Goal: Task Accomplishment & Management: Complete application form

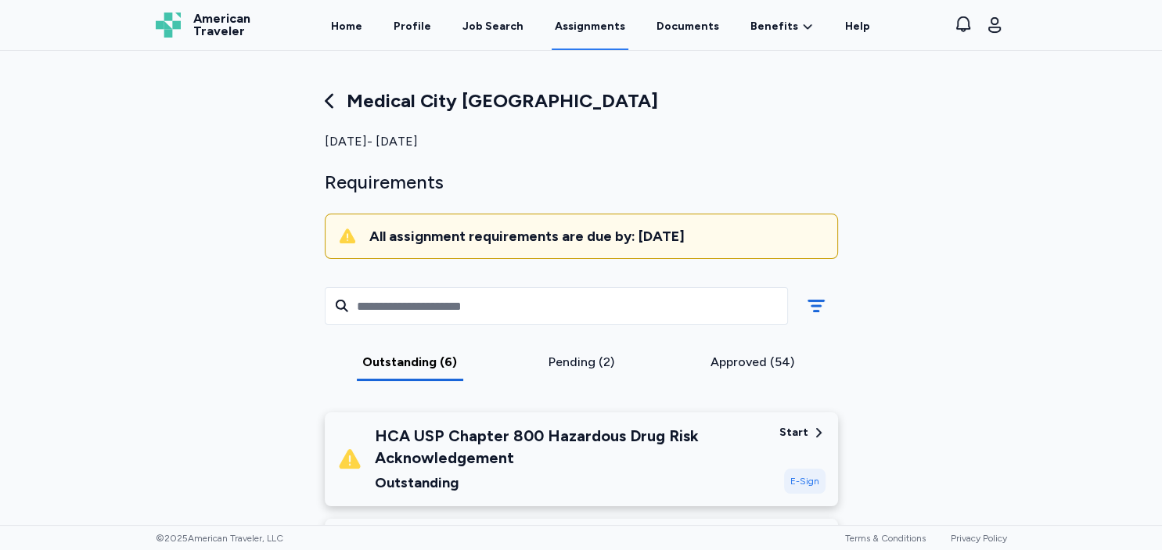
scroll to position [486, 0]
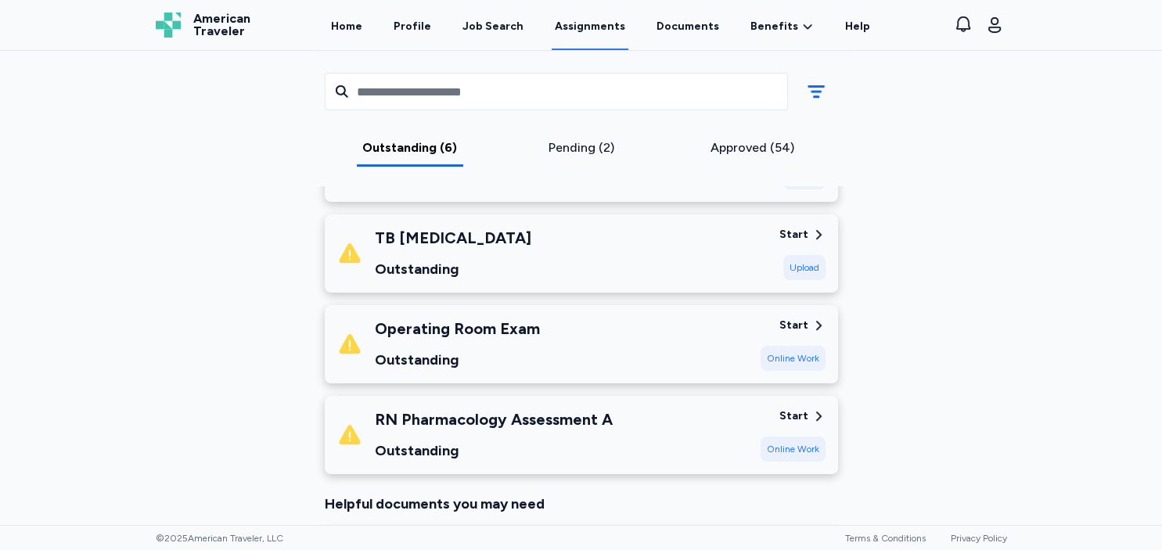
click at [518, 446] on div "Outstanding" at bounding box center [494, 451] width 238 height 22
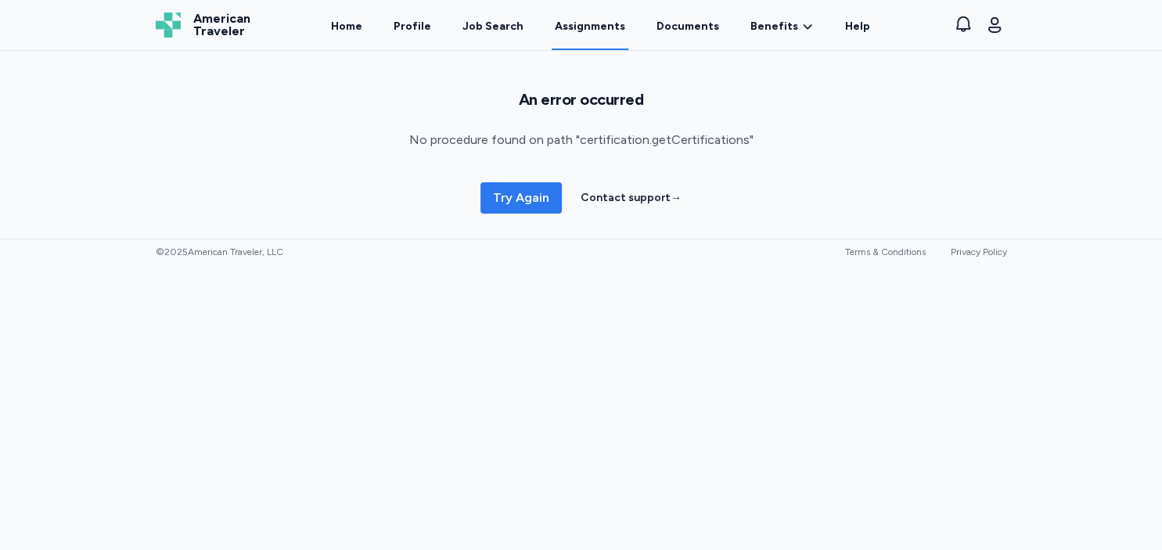
click at [525, 209] on button "Try Again" at bounding box center [520, 197] width 81 height 31
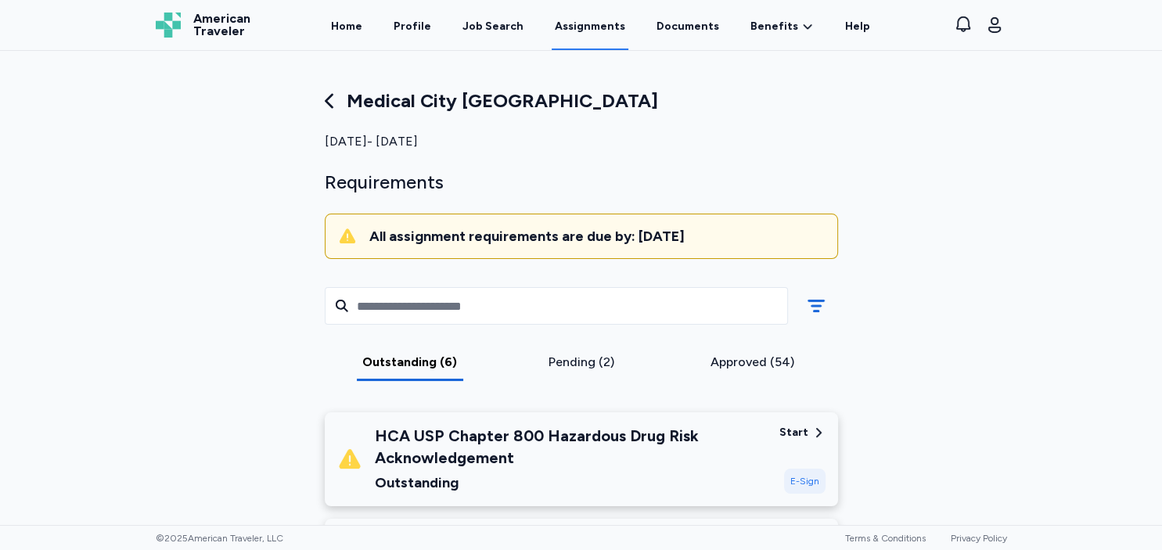
scroll to position [444, 0]
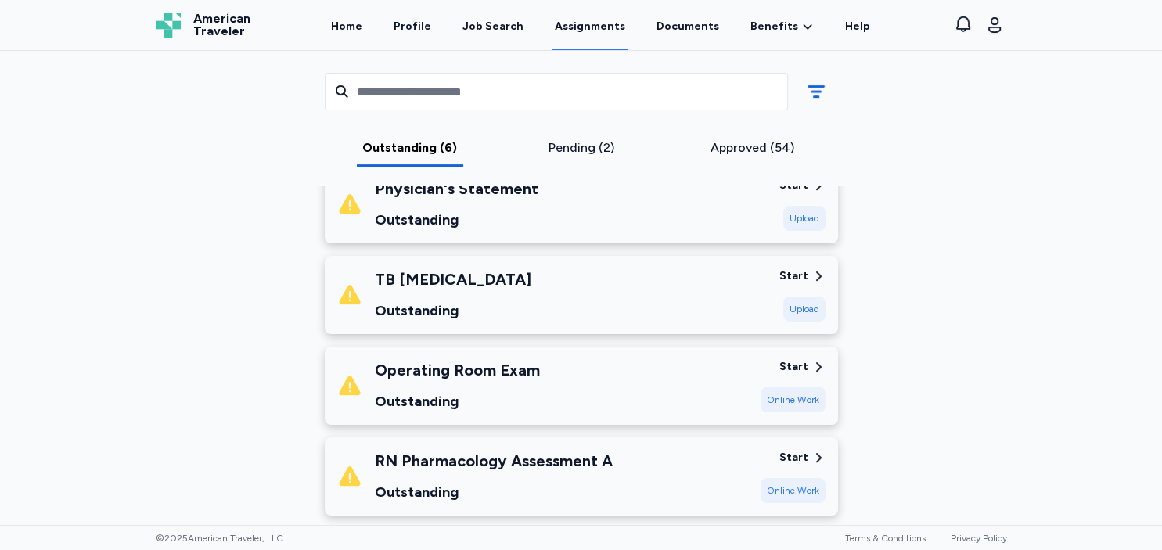
click at [609, 481] on div "Outstanding" at bounding box center [494, 492] width 238 height 22
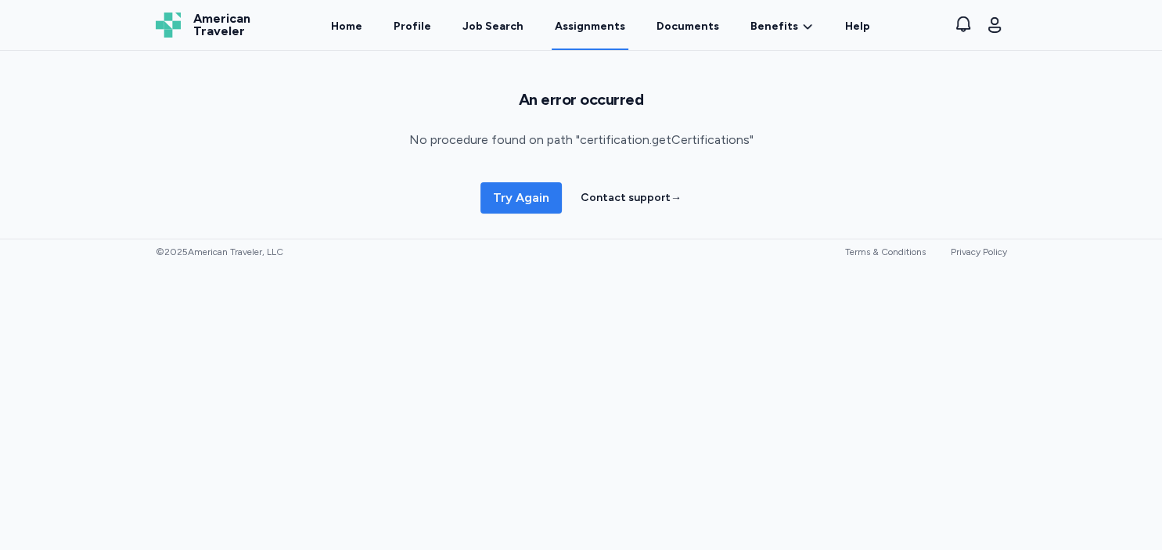
click at [517, 197] on span "Try Again" at bounding box center [521, 198] width 56 height 19
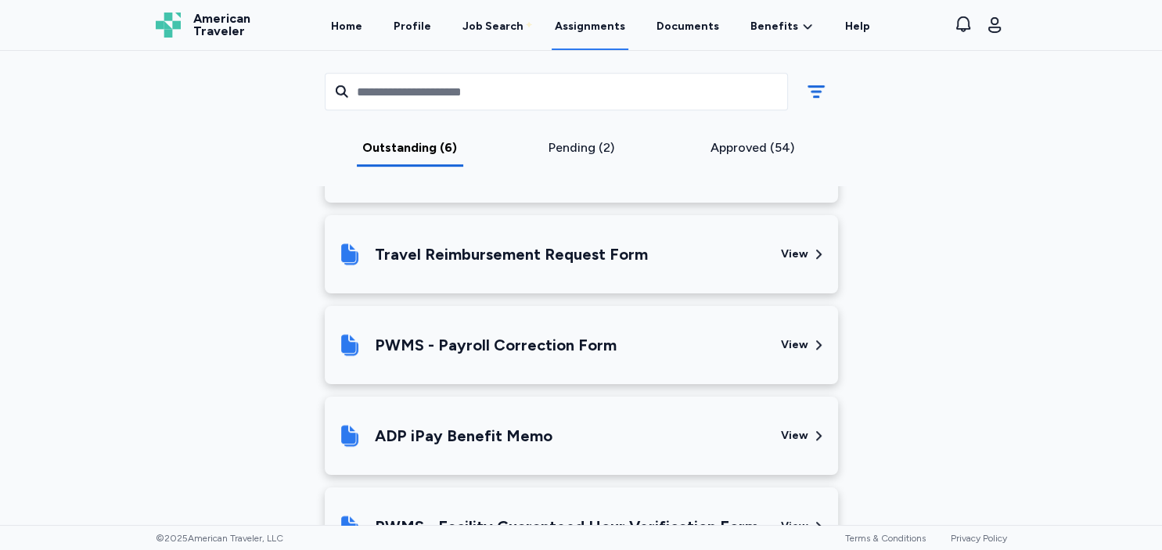
scroll to position [444, 0]
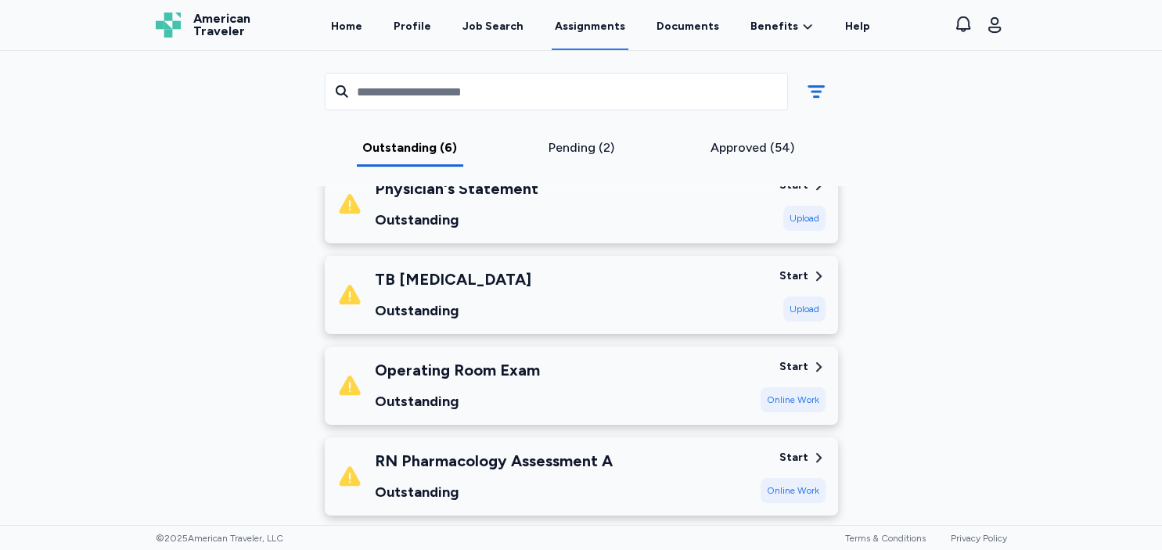
click at [592, 472] on div "RN Pharmacology Assessment A Outstanding" at bounding box center [494, 476] width 238 height 53
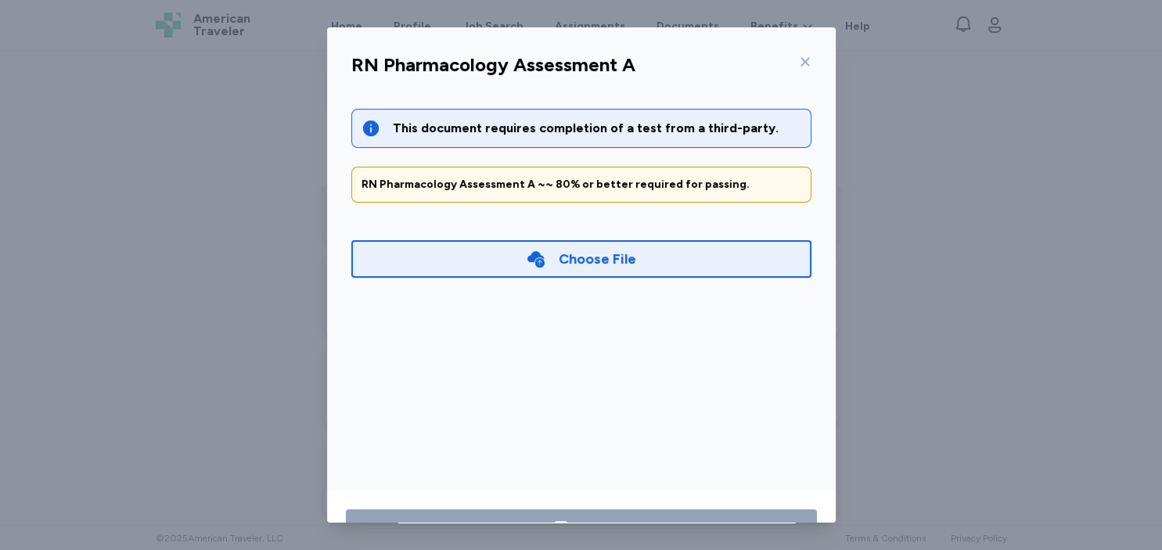
click at [645, 246] on div "Choose File" at bounding box center [581, 259] width 460 height 38
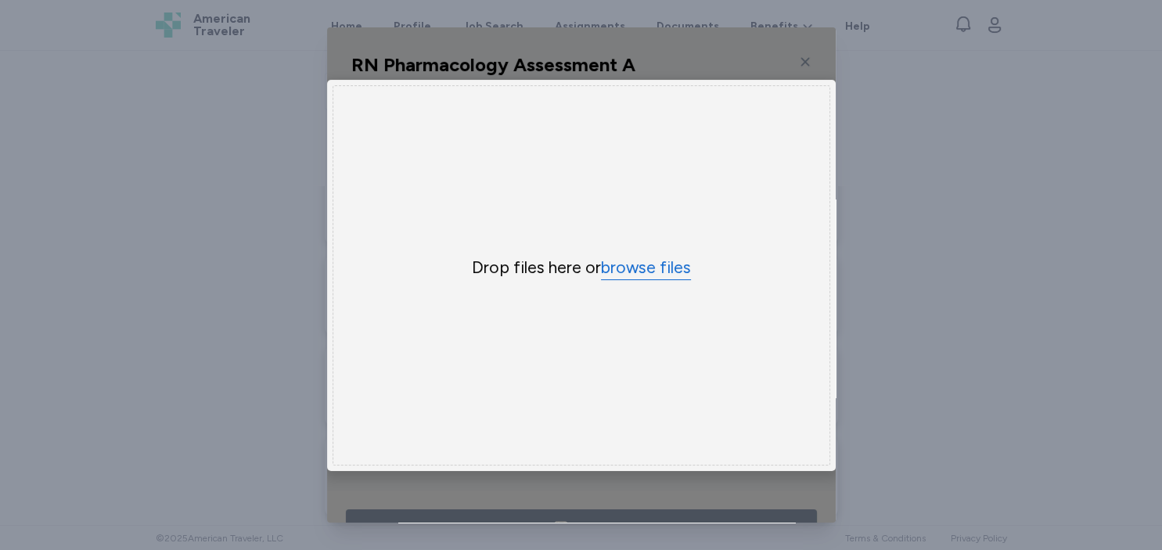
click at [644, 262] on button "browse files" at bounding box center [646, 268] width 90 height 23
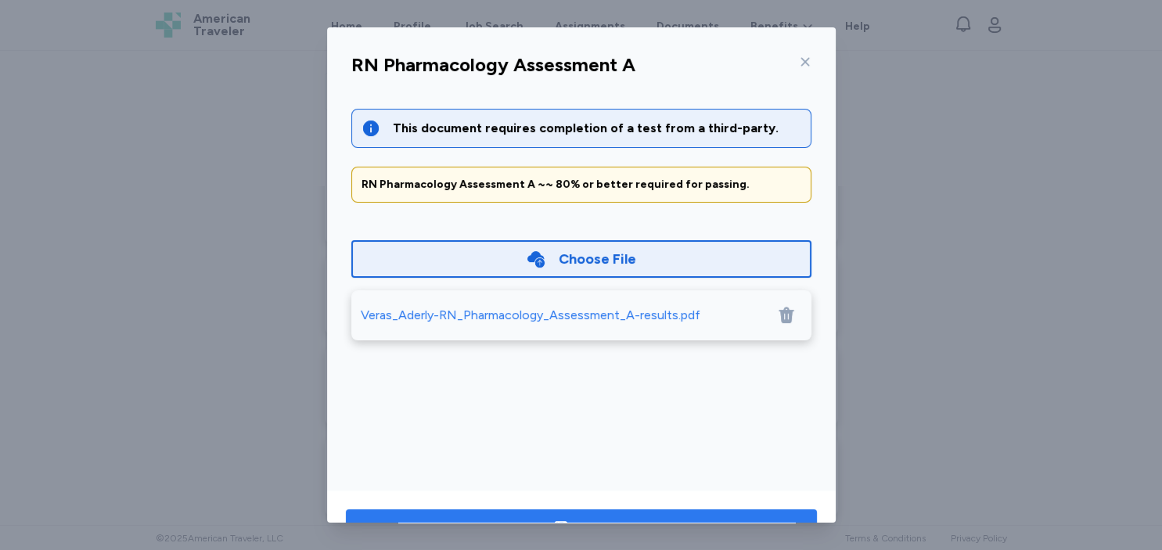
click at [703, 512] on button "Save" at bounding box center [581, 528] width 471 height 38
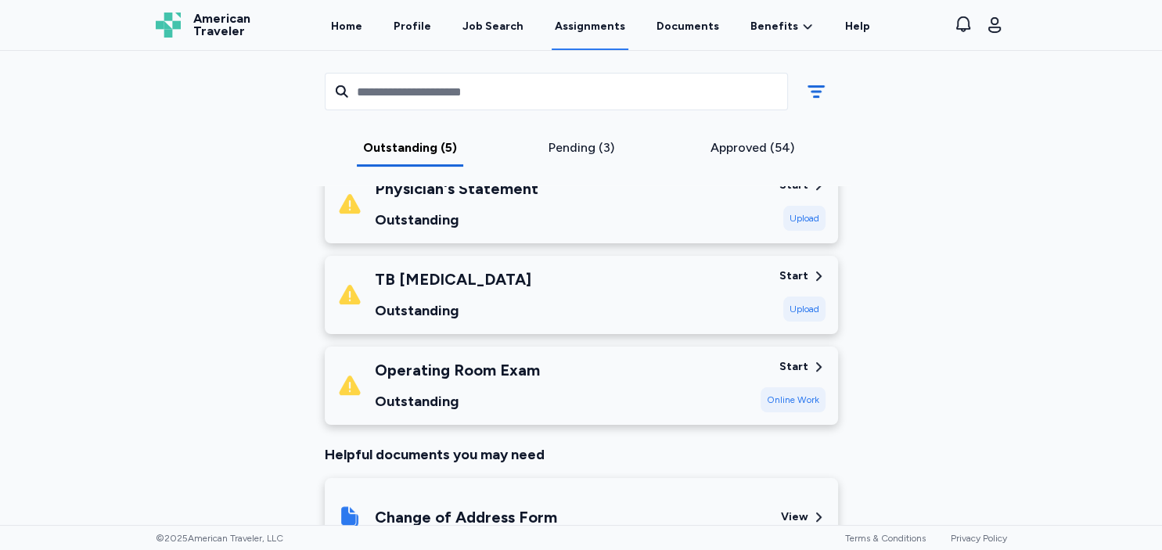
click at [877, 339] on div "Medical City Weatherford Sep 8, 2025 - Dec 13, 2025 Requirements All assignment…" at bounding box center [581, 391] width 876 height 1494
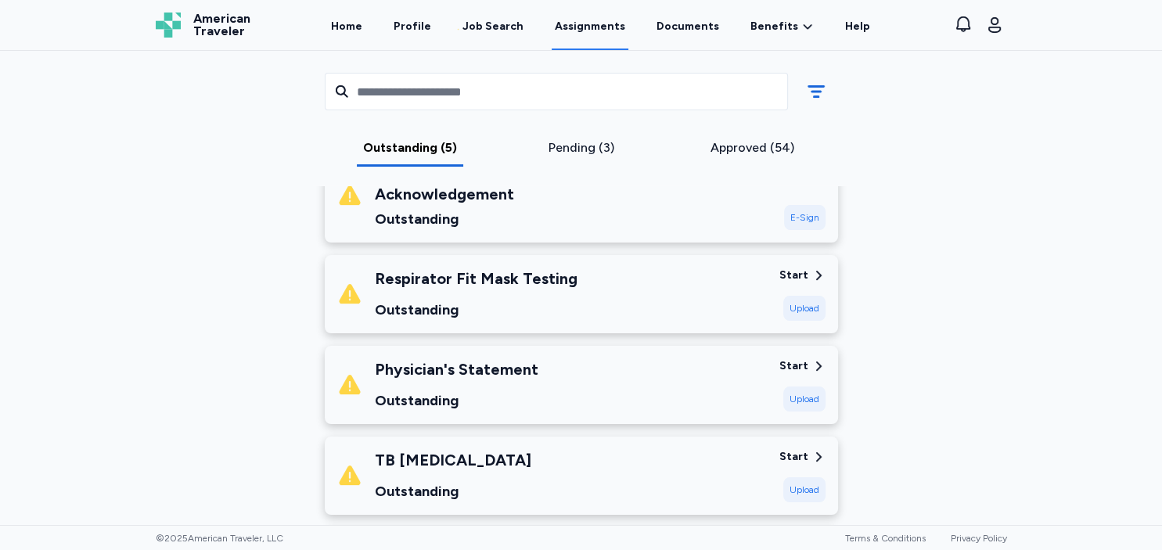
scroll to position [309, 0]
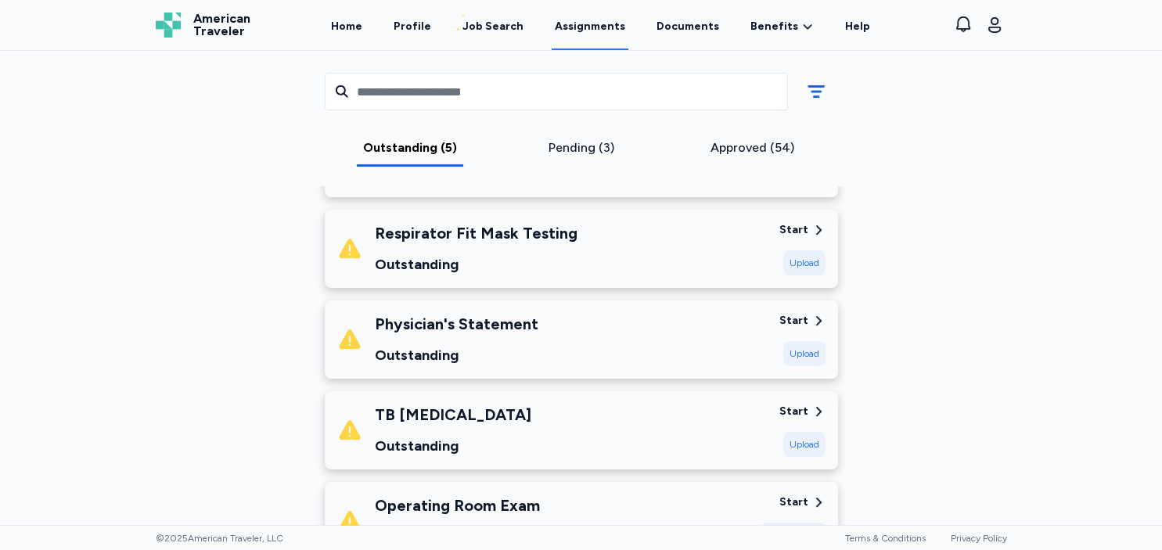
click at [737, 258] on div "Respirator Fit Mask Testing Outstanding" at bounding box center [551, 248] width 429 height 53
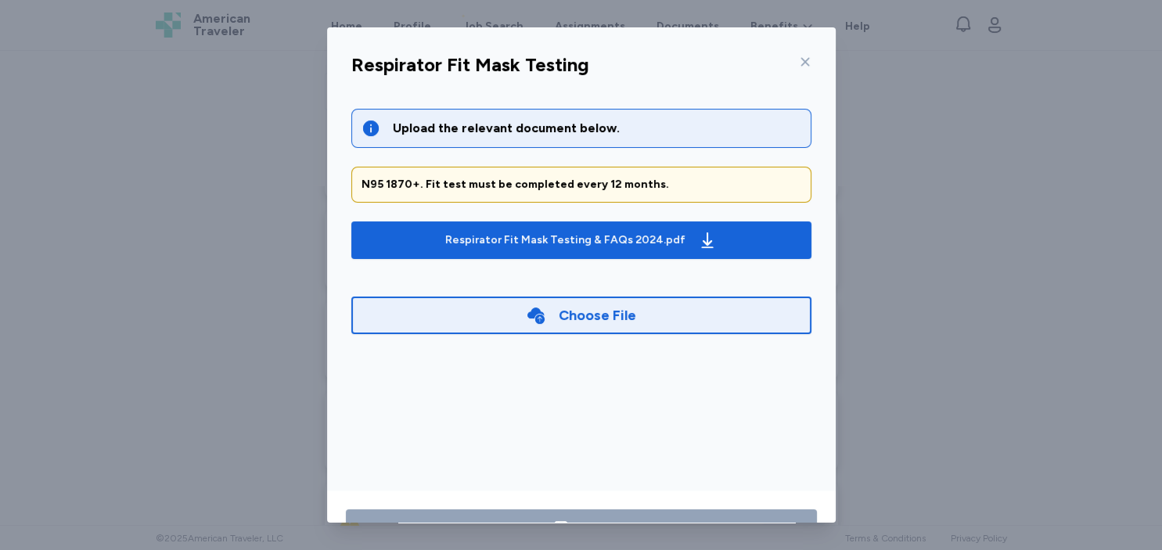
click at [737, 258] on button "Respirator Fit Mask Testing & FAQs 2024.pdf" at bounding box center [581, 240] width 460 height 38
click at [798, 67] on div at bounding box center [801, 61] width 19 height 25
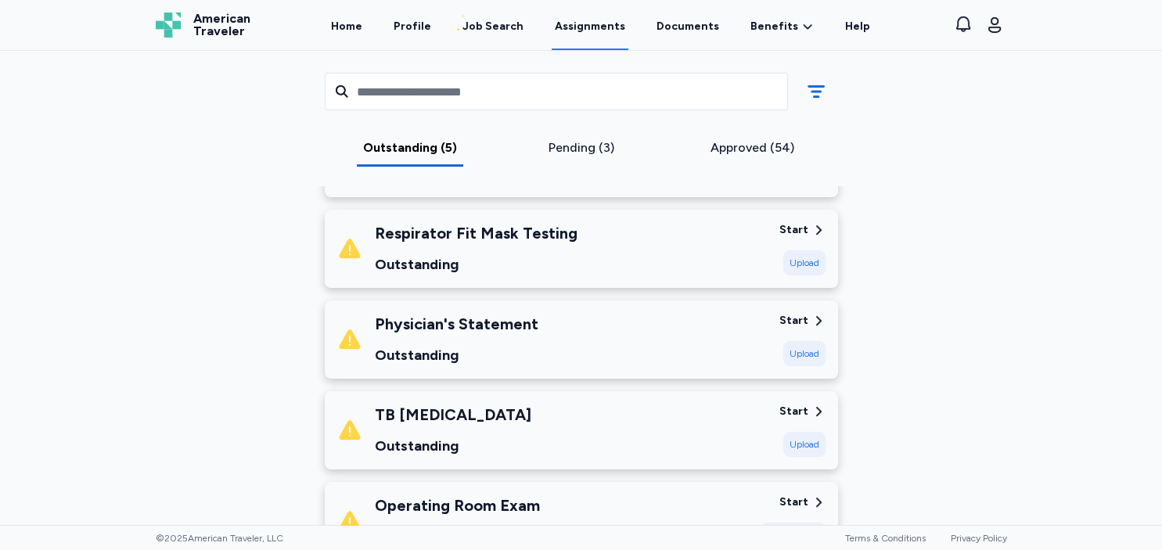
click at [555, 154] on div "Pending (3)" at bounding box center [580, 147] width 159 height 19
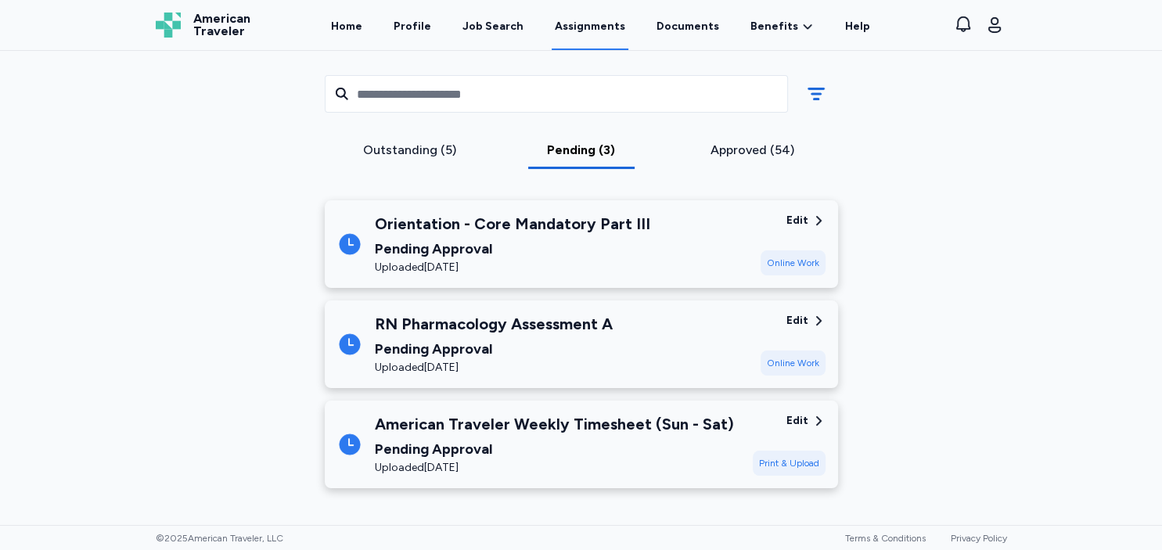
click at [405, 157] on div "Outstanding (5)" at bounding box center [410, 150] width 159 height 19
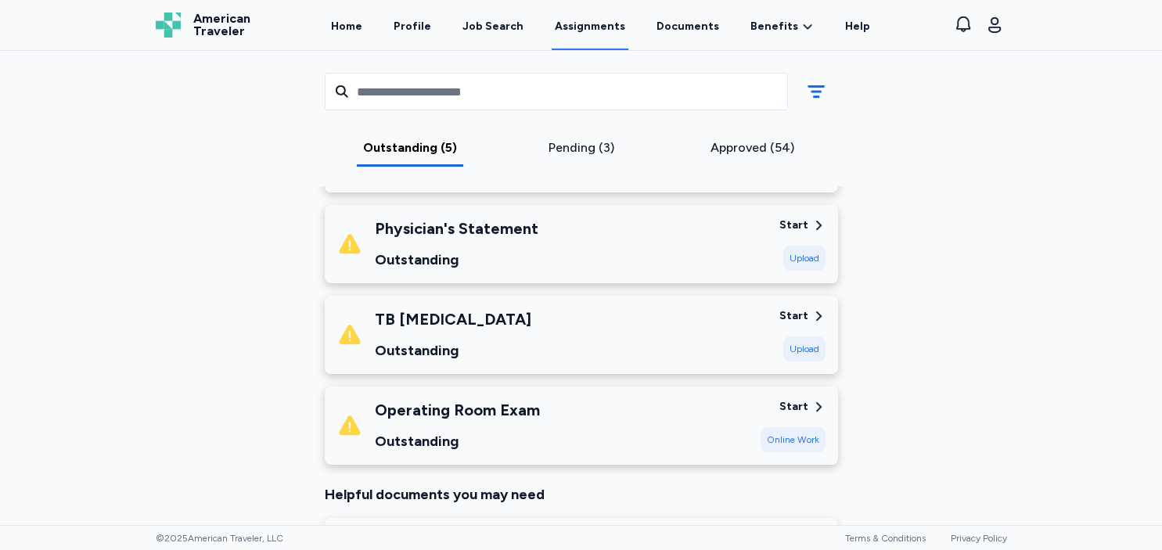
scroll to position [437, 0]
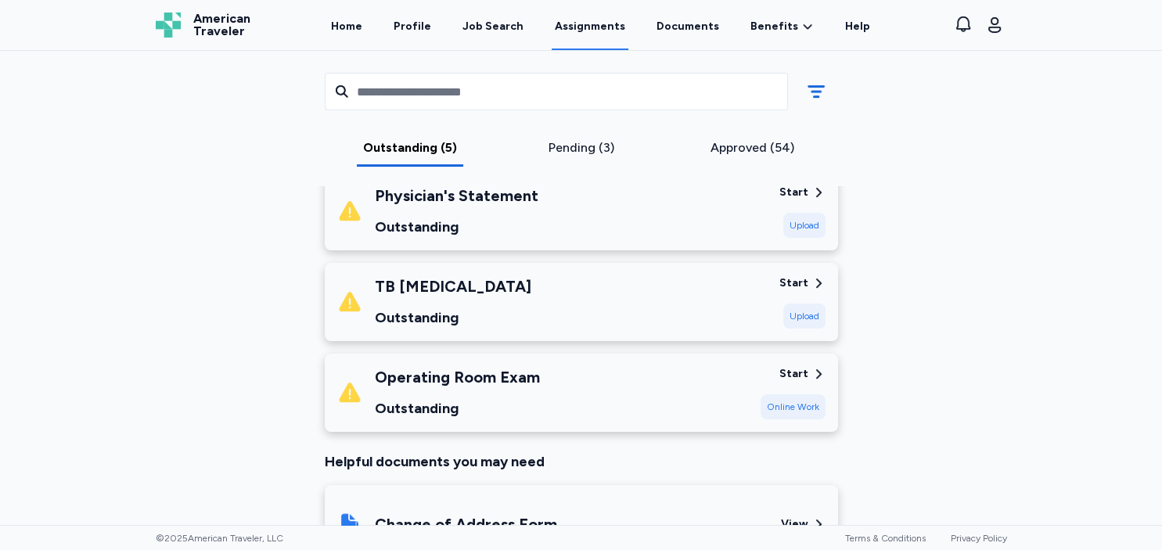
click at [681, 397] on div "Operating Room Exam Outstanding" at bounding box center [542, 392] width 411 height 53
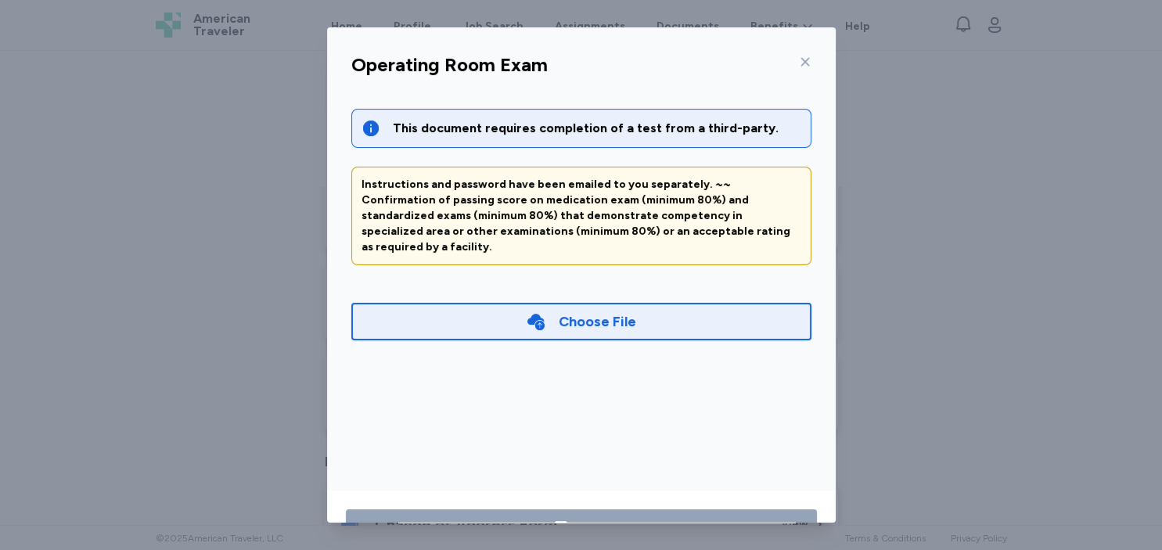
click at [804, 64] on icon at bounding box center [805, 62] width 13 height 13
